Goal: Find specific page/section: Find specific page/section

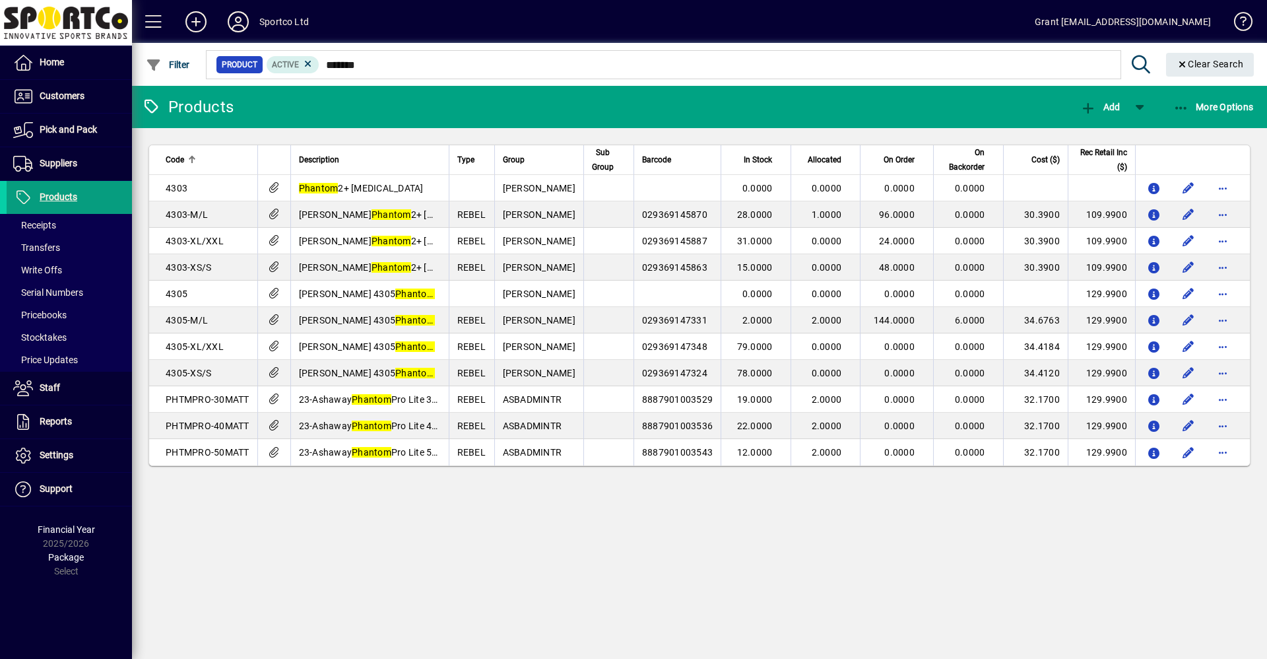
drag, startPoint x: 327, startPoint y: 64, endPoint x: 475, endPoint y: 64, distance: 148.5
click at [475, 64] on input "*******" at bounding box center [714, 64] width 791 height 18
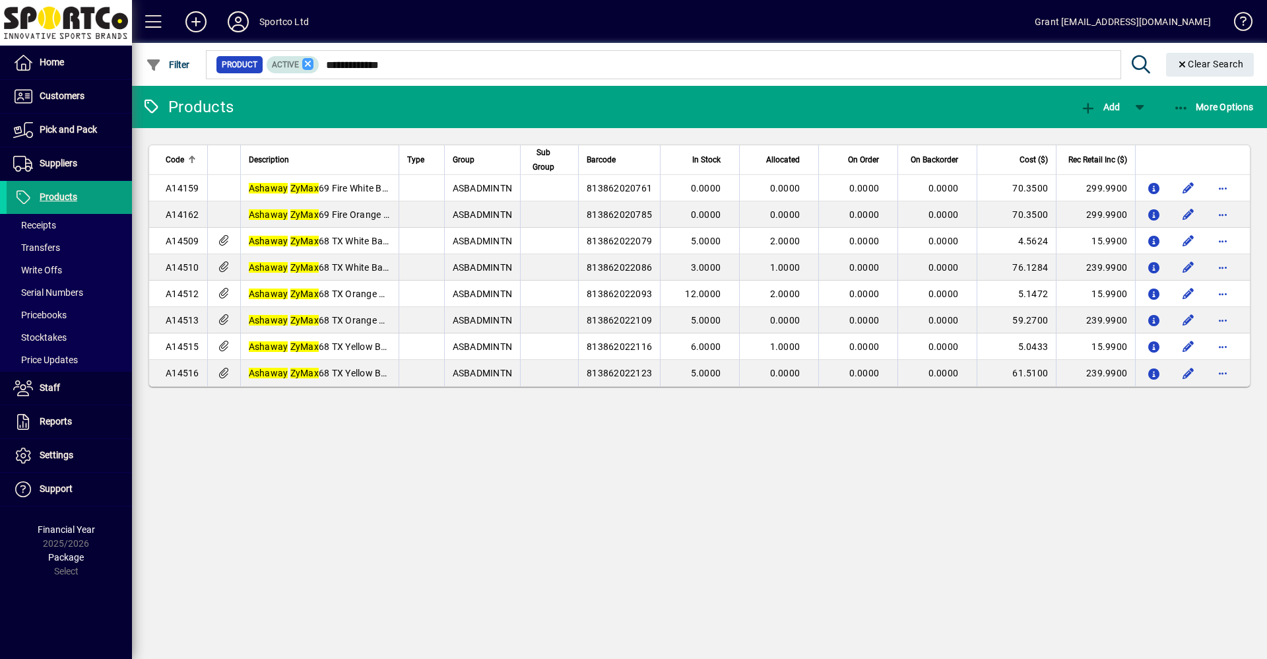
type input "**********"
click at [309, 64] on icon at bounding box center [308, 64] width 12 height 12
